Goal: Navigation & Orientation: Find specific page/section

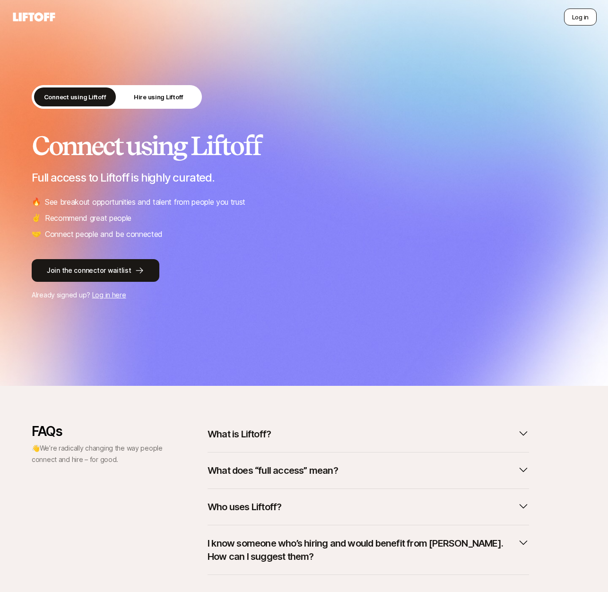
click at [581, 19] on button "Log in" at bounding box center [580, 17] width 33 height 17
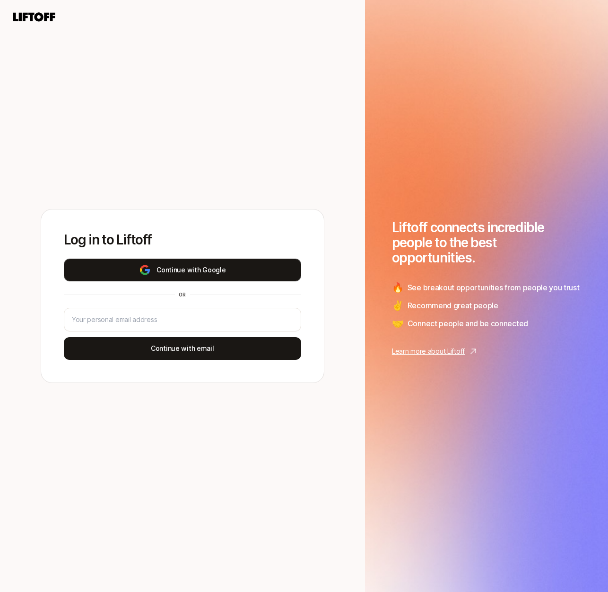
click at [176, 270] on button "Continue with Google" at bounding box center [183, 270] width 238 height 23
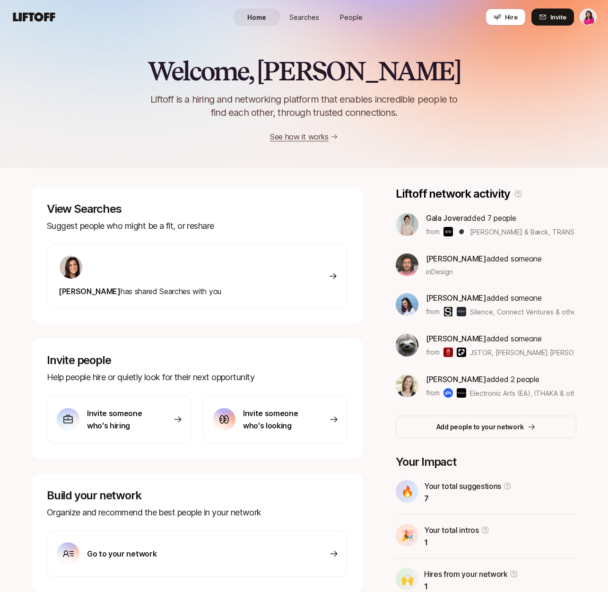
click at [587, 19] on html "Home Searches People Hire Home Searches People Hire Hire Invite Welcome, [PERSO…" at bounding box center [304, 296] width 608 height 592
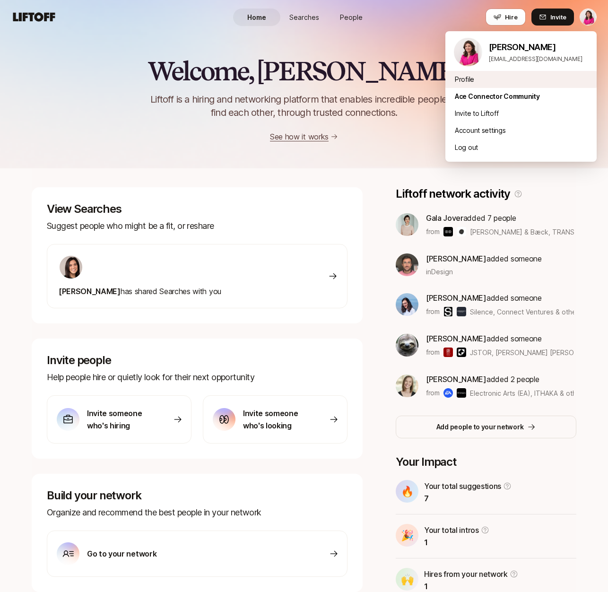
click at [483, 77] on div "Profile" at bounding box center [521, 79] width 151 height 17
